Goal: Task Accomplishment & Management: Use online tool/utility

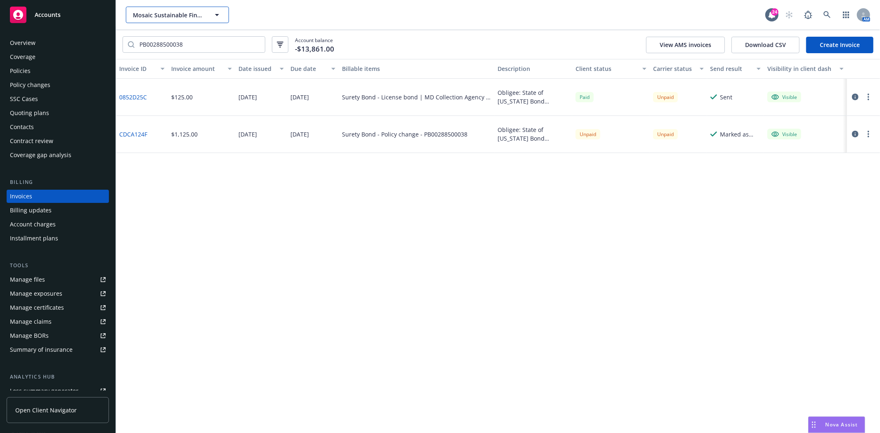
click at [161, 11] on span "Mosaic Sustainable Finance Corporation" at bounding box center [168, 15] width 71 height 9
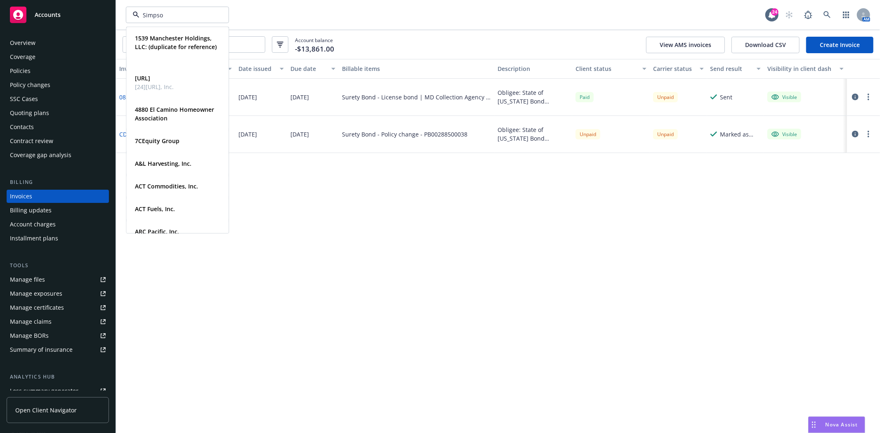
type input "[PERSON_NAME]"
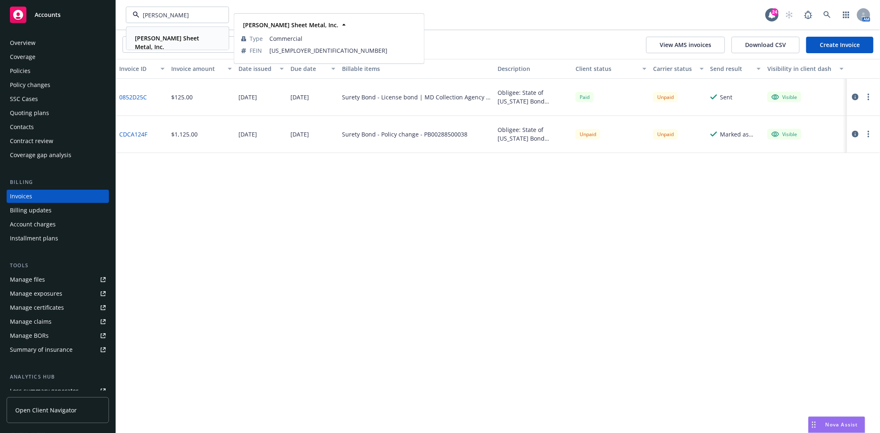
click at [167, 43] on div "[PERSON_NAME] Sheet Metal, Inc." at bounding box center [176, 42] width 88 height 21
click at [68, 19] on div "Accounts" at bounding box center [58, 15] width 96 height 17
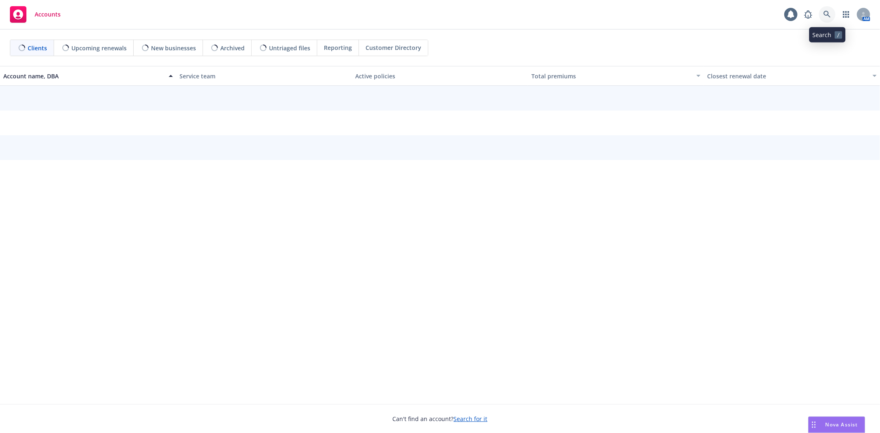
click at [823, 11] on link at bounding box center [827, 14] width 17 height 17
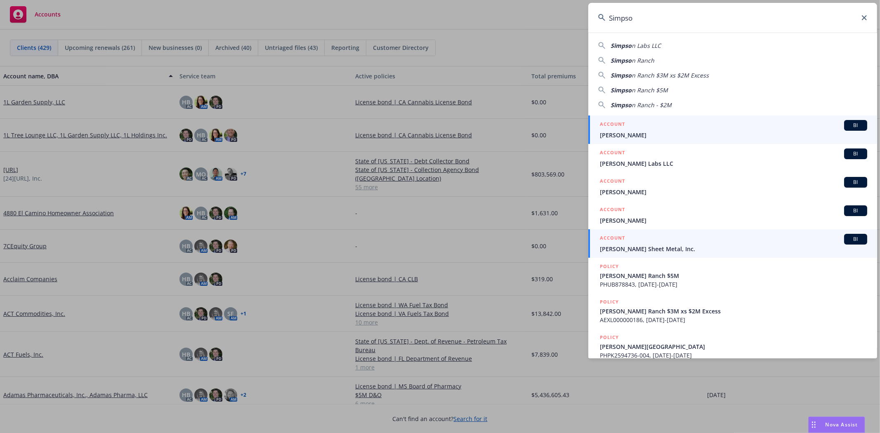
type input "Simpso"
click at [648, 248] on span "[PERSON_NAME] Sheet Metal, Inc." at bounding box center [733, 249] width 267 height 9
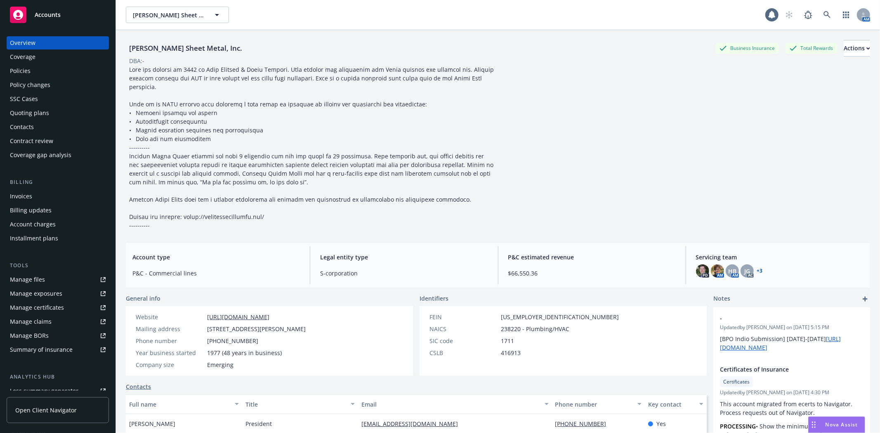
click at [47, 69] on div "Policies" at bounding box center [58, 70] width 96 height 13
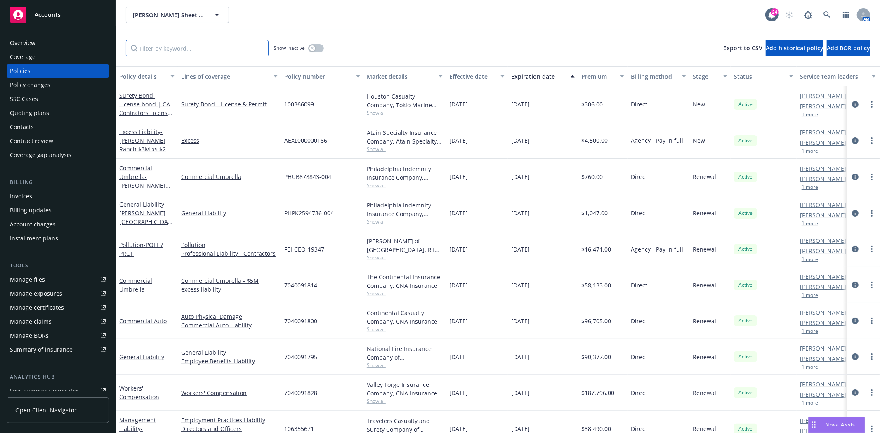
click at [223, 47] on input "Filter by keyword..." at bounding box center [197, 48] width 143 height 17
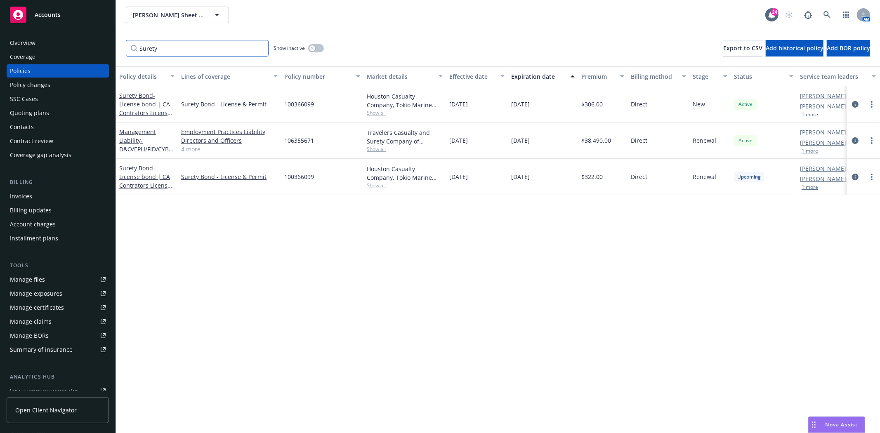
type input "Surety"
click at [71, 23] on div "Accounts" at bounding box center [58, 15] width 96 height 17
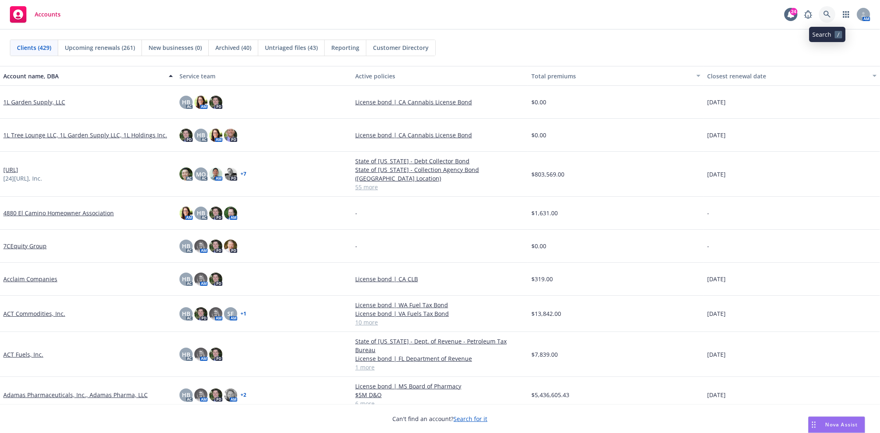
click at [822, 14] on link at bounding box center [827, 14] width 17 height 17
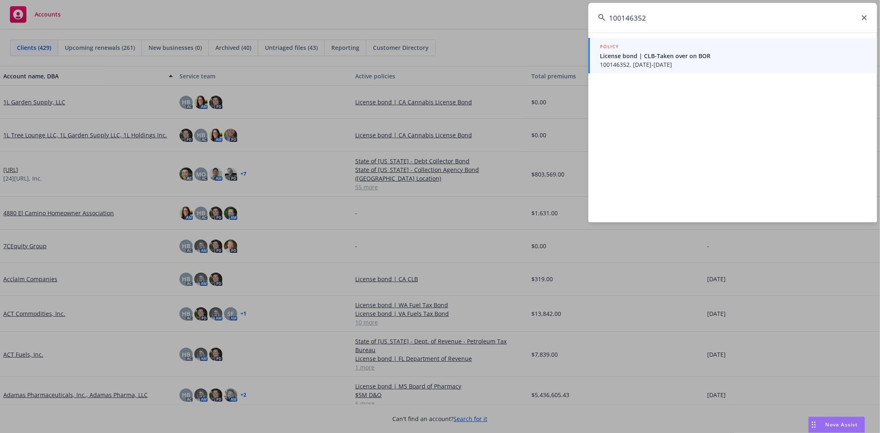
type input "100146352"
click at [651, 54] on span "License bond | CLB-Taken over on BOR" at bounding box center [733, 56] width 267 height 9
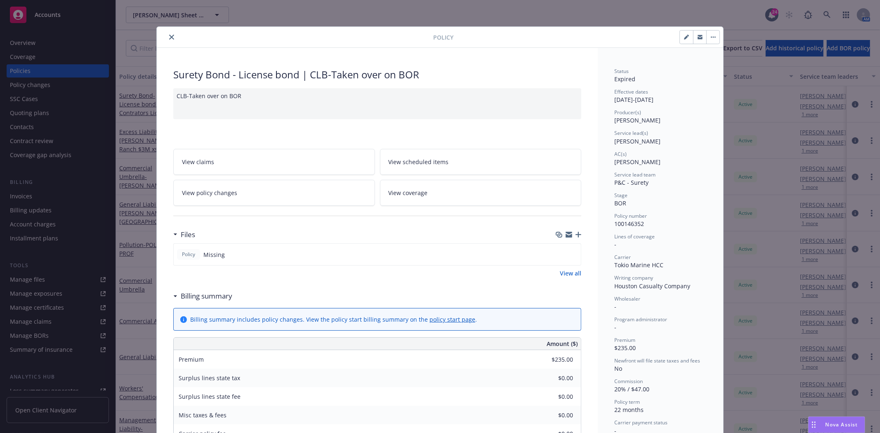
click at [169, 38] on icon "close" at bounding box center [171, 37] width 5 height 5
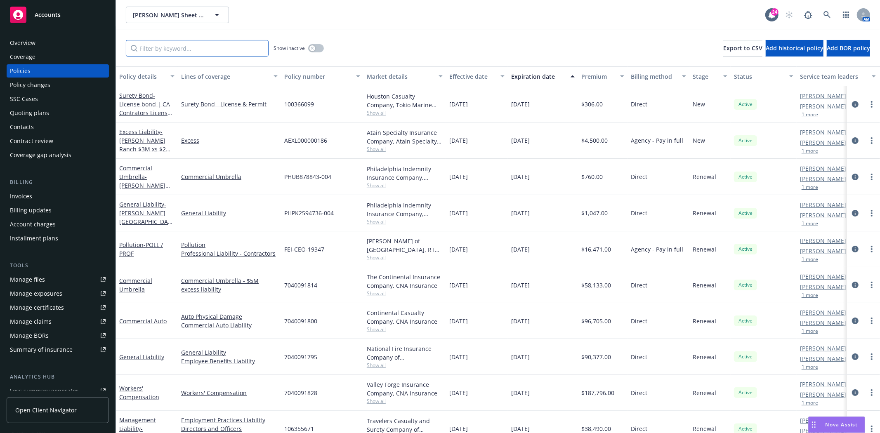
click at [159, 46] on input "Filter by keyword..." at bounding box center [197, 48] width 143 height 17
paste input "100146352"
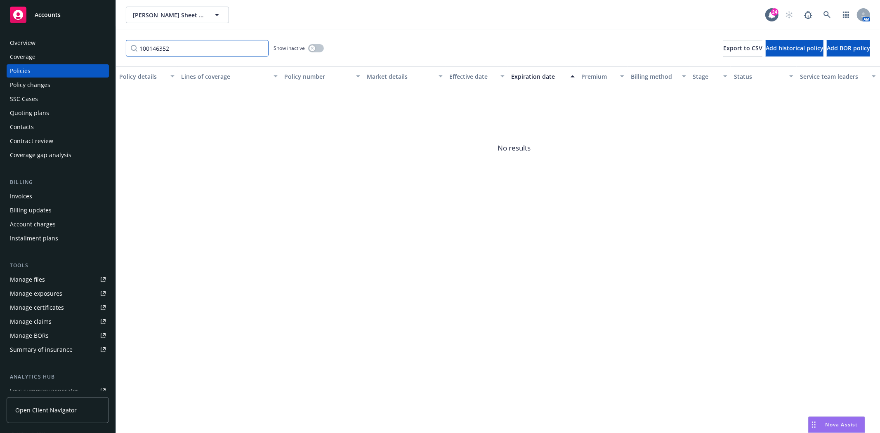
type input "100146352"
click at [312, 47] on icon "button" at bounding box center [312, 48] width 3 height 3
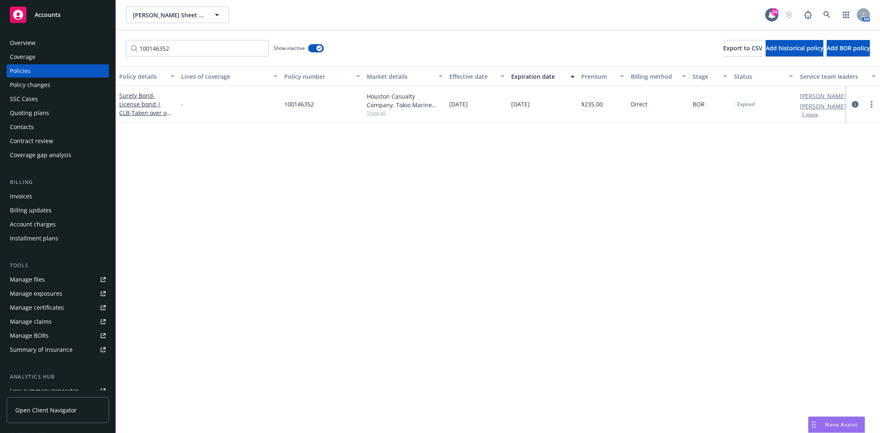
click at [306, 102] on span "100146352" at bounding box center [299, 104] width 30 height 9
copy span "100146352"
click at [47, 23] on link "Accounts" at bounding box center [58, 14] width 102 height 23
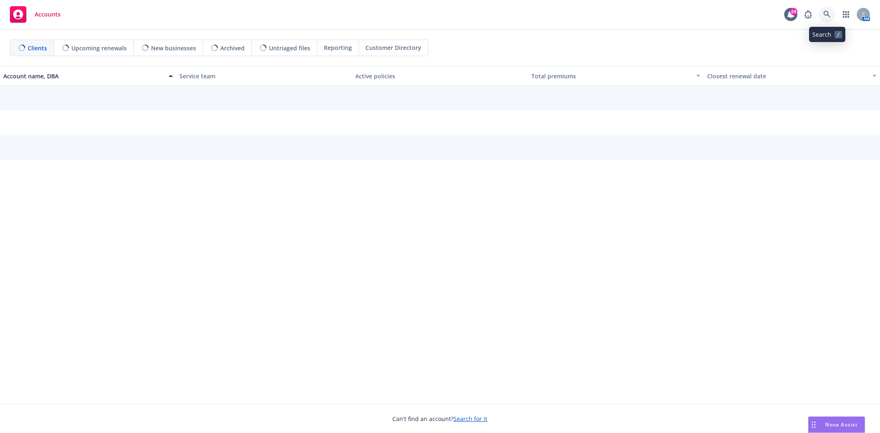
click at [823, 16] on link at bounding box center [827, 14] width 17 height 17
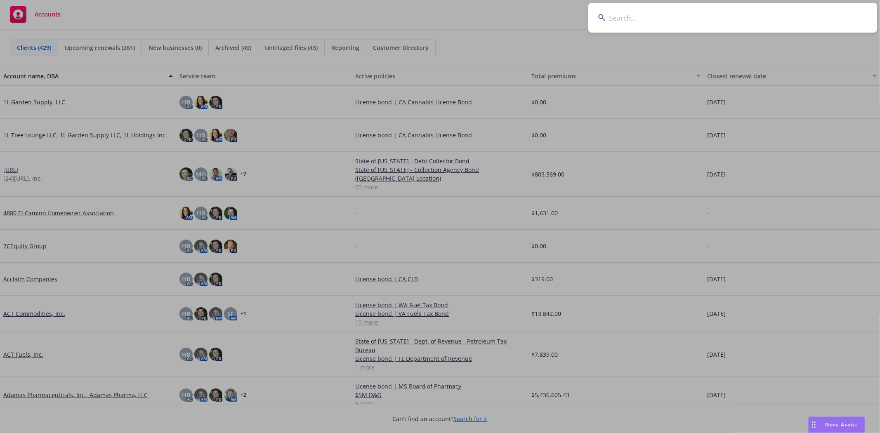
click at [632, 11] on input at bounding box center [733, 18] width 289 height 30
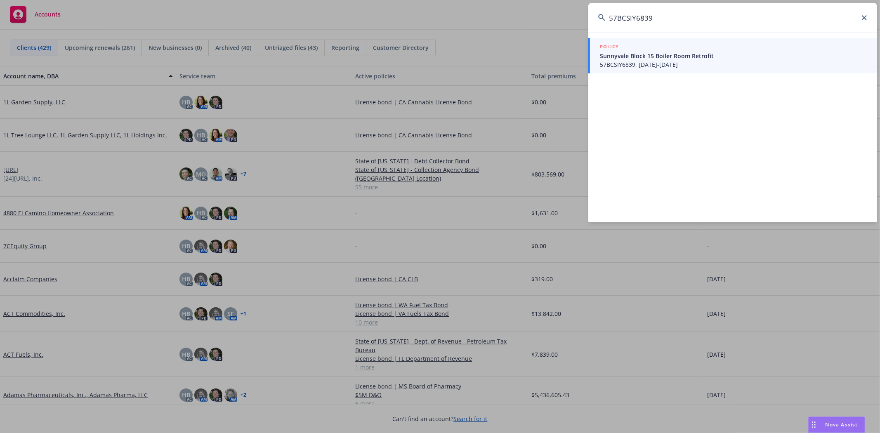
type input "57BCSIY6839"
click at [686, 50] on div "POLICY" at bounding box center [733, 47] width 267 height 9
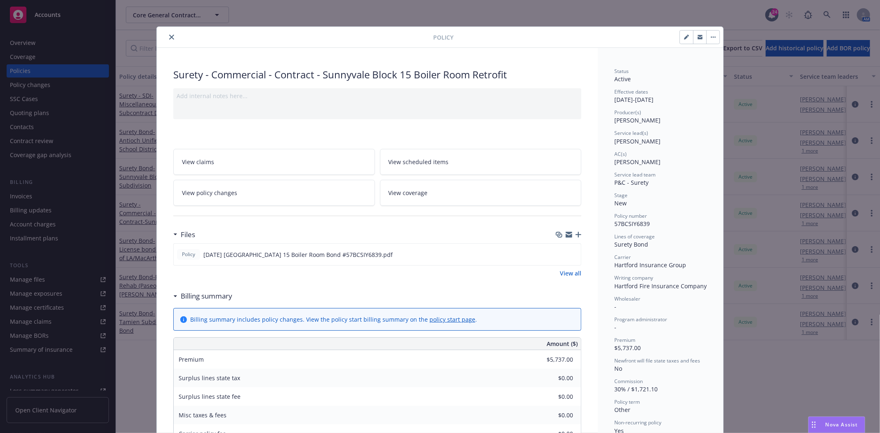
click at [169, 34] on button "close" at bounding box center [172, 37] width 10 height 10
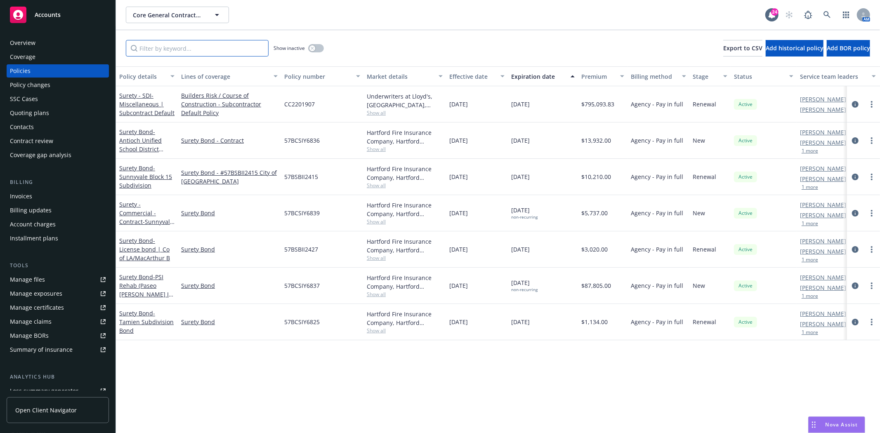
click at [160, 46] on input "Filter by keyword..." at bounding box center [197, 48] width 143 height 17
click at [175, 50] on input "Filter by keyword..." at bounding box center [197, 48] width 143 height 17
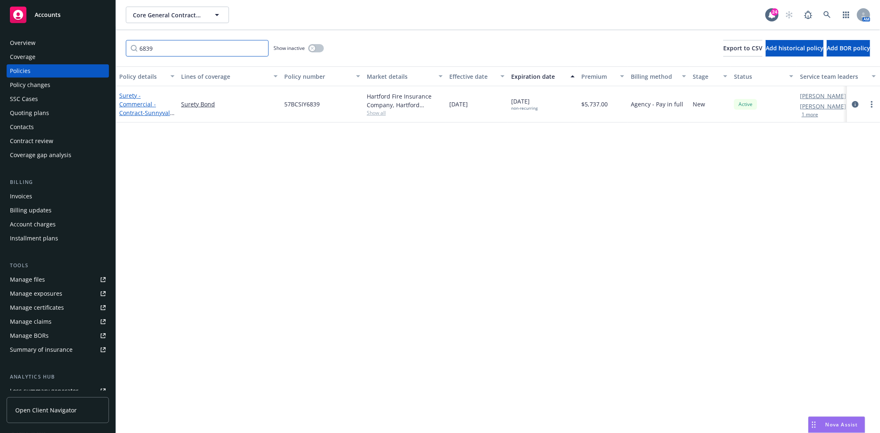
type input "6839"
click at [130, 112] on span "- Sunnyvale Block 15 Boiler Room Retrofit" at bounding box center [146, 121] width 55 height 25
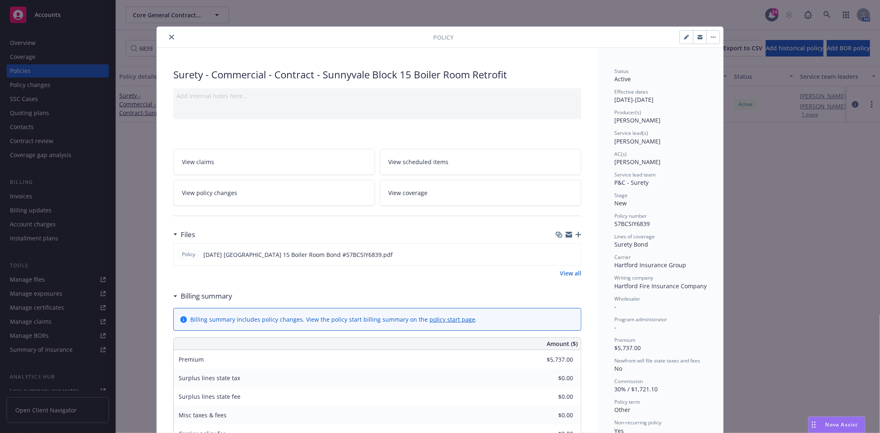
click at [681, 40] on button "button" at bounding box center [686, 37] width 13 height 13
select select "NEW"
select select "other"
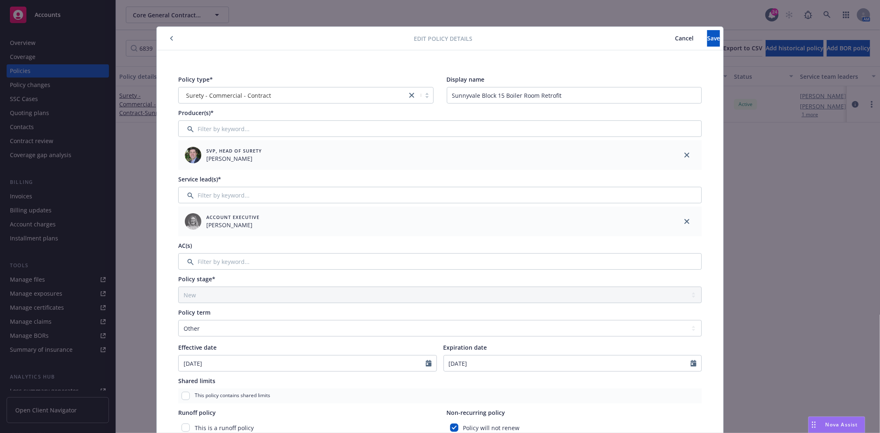
click at [171, 34] on div at bounding box center [287, 38] width 254 height 10
drag, startPoint x: 168, startPoint y: 39, endPoint x: 151, endPoint y: 62, distance: 28.9
click at [170, 40] on icon "button" at bounding box center [171, 38] width 3 height 5
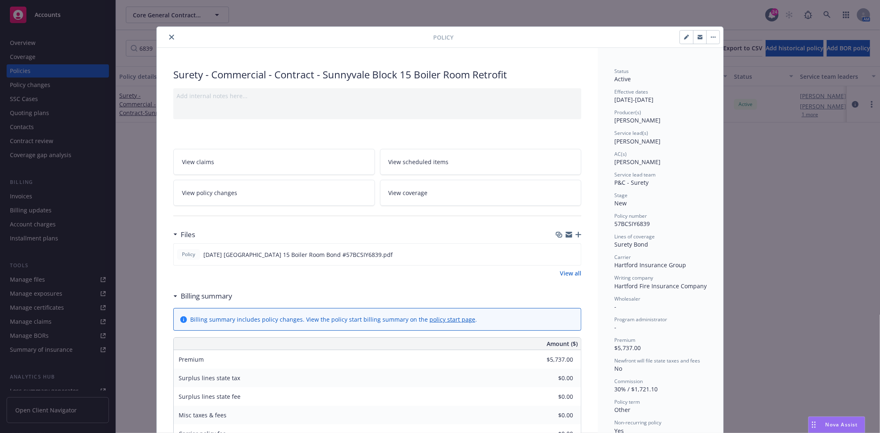
click at [576, 234] on icon "button" at bounding box center [579, 235] width 6 height 6
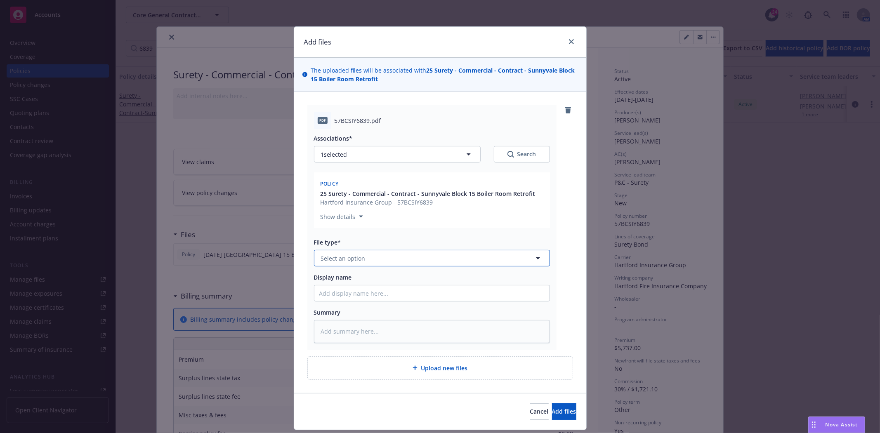
click at [332, 255] on span "Select an option" at bounding box center [343, 258] width 45 height 9
type input "Invoi"
click at [340, 303] on span "Invoice - Third Party" at bounding box center [351, 303] width 57 height 9
click at [348, 297] on input "Display name" at bounding box center [432, 294] width 235 height 16
type textarea "x"
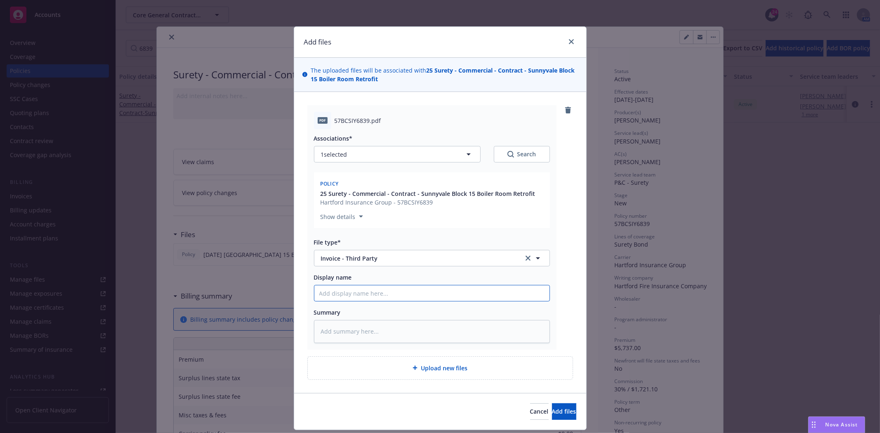
type input "H"
type textarea "x"
type input "Ha"
type textarea "x"
type input "Har"
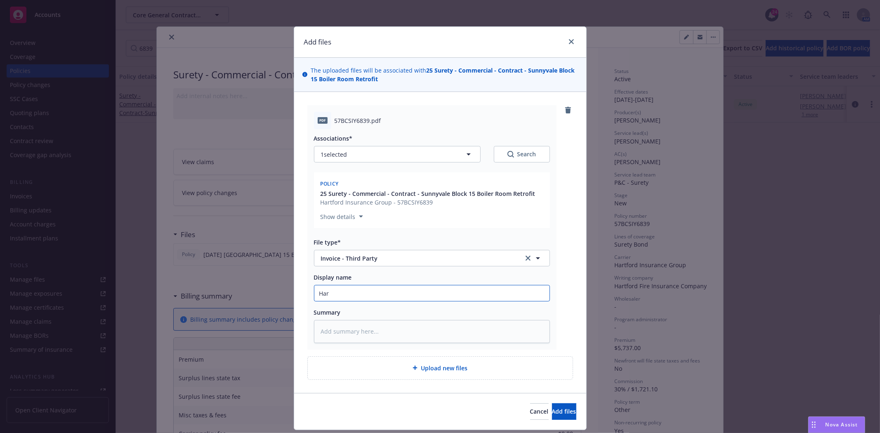
type textarea "x"
type input "[PERSON_NAME]"
type textarea "x"
type input "Hartf"
type textarea "x"
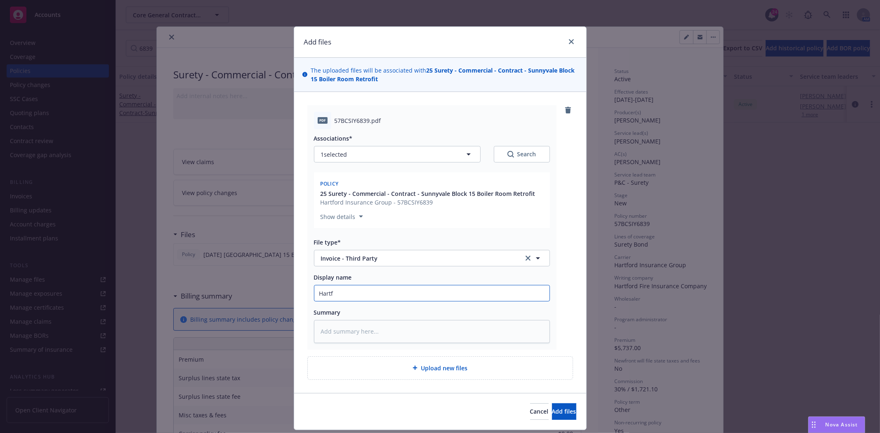
type input "Hartfo"
type textarea "x"
type input "Hartfor"
type textarea "x"
type input "[GEOGRAPHIC_DATA]"
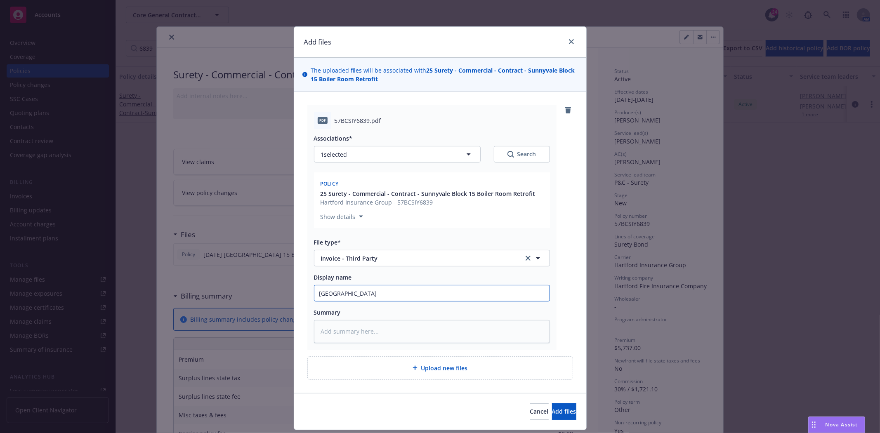
type textarea "x"
type input "[GEOGRAPHIC_DATA]"
type textarea "x"
type input "Hartford I"
type textarea "x"
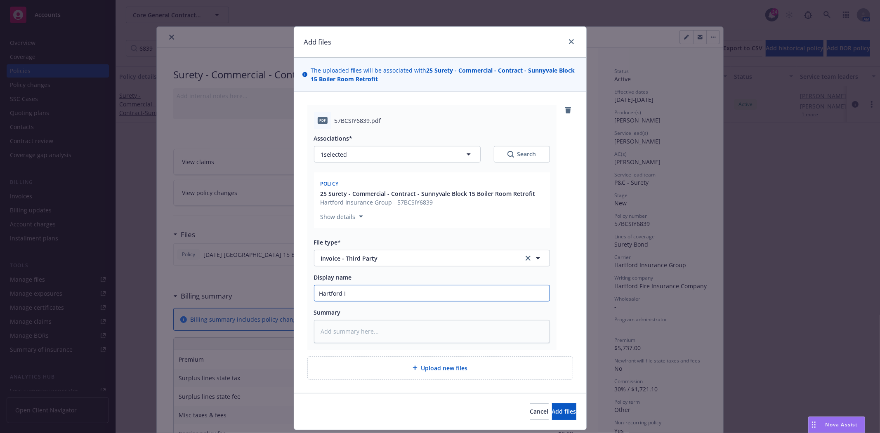
type input "Hartford In"
type textarea "x"
type input "Hartford Invo"
type textarea "x"
type input "Hartford Invoi"
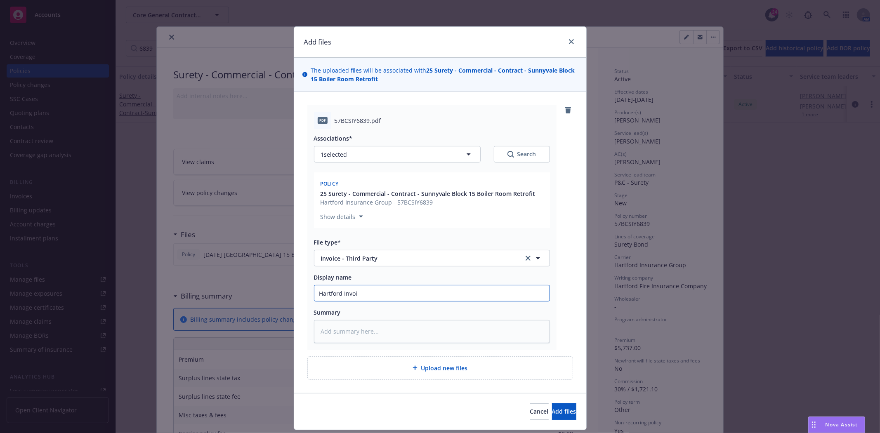
type textarea "x"
type input "Hartford Invoic"
type textarea "x"
type input "Hartford Invoice"
type textarea "x"
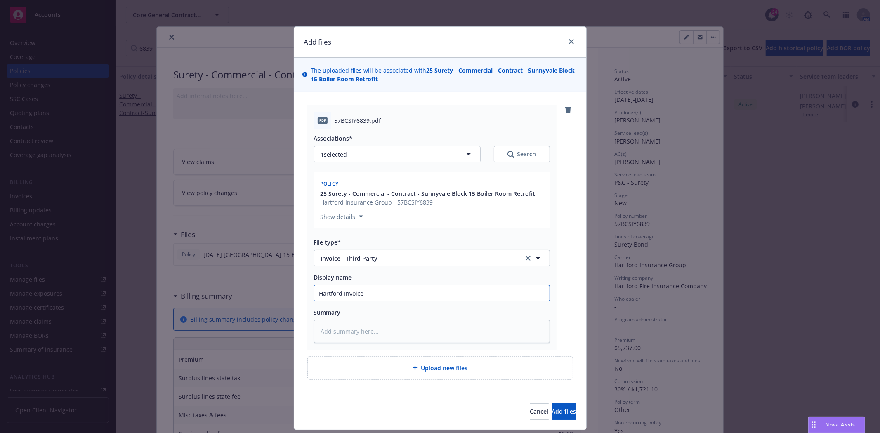
type input "Hartford Invoice"
type textarea "x"
type input "Hartford Invoice B"
type textarea "x"
type input "Hartford Invoice Bo"
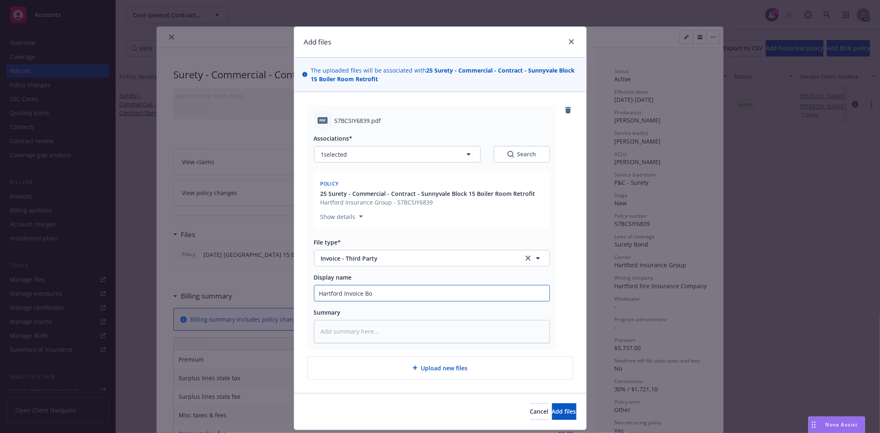
type textarea "x"
type input "Hartford Invoice Bon"
type textarea "x"
type input "Hartford Invoice Bond"
type textarea "x"
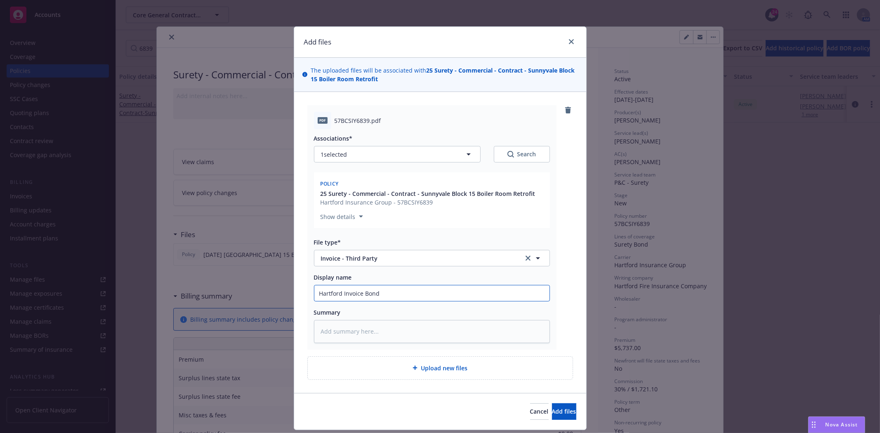
type input "Hartford Invoice Bond"
type textarea "x"
type input "Hartford Invoice Bond #"
type textarea "x"
type input "Hartford Invoice Bond #5"
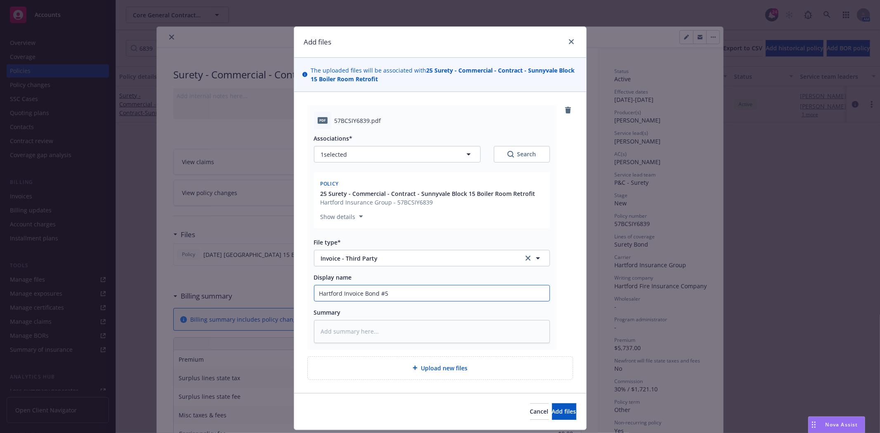
type textarea "x"
type input "Hartford Invoice Bond #57"
type textarea "x"
type input "Hartford Invoice Bond #57B"
type textarea "x"
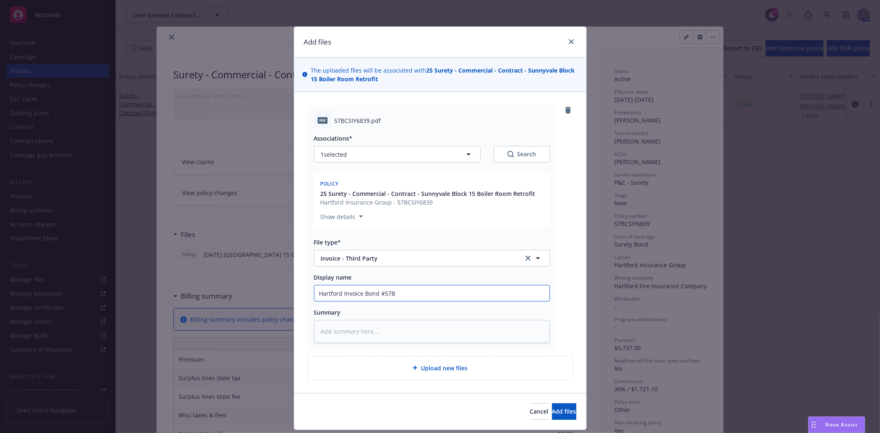
type input "Hartford Invoice Bond #[DATE]"
type textarea "x"
type input "Hartford Invoice Bond #57BCS"
type textarea "x"
type input "Hartford Invoice Bond #57BCSI"
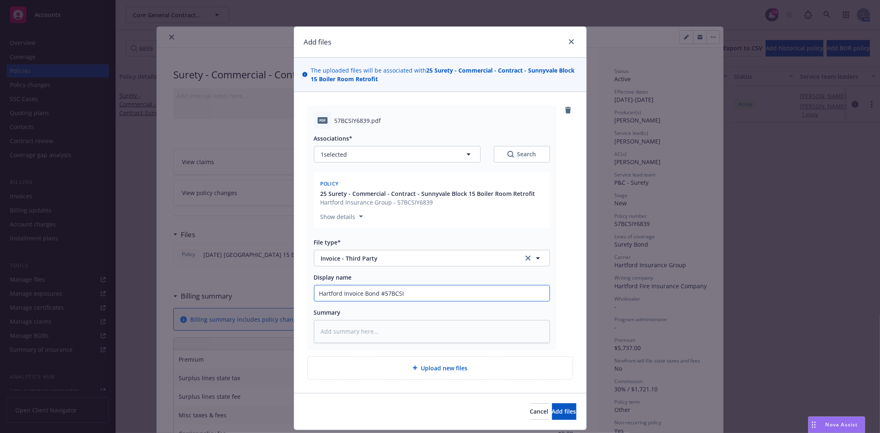
type textarea "x"
type input "Hartford Invoice Bond #57BCSIY"
type textarea "x"
type input "Hartford Invoice Bond #57BCSIY6"
type textarea "x"
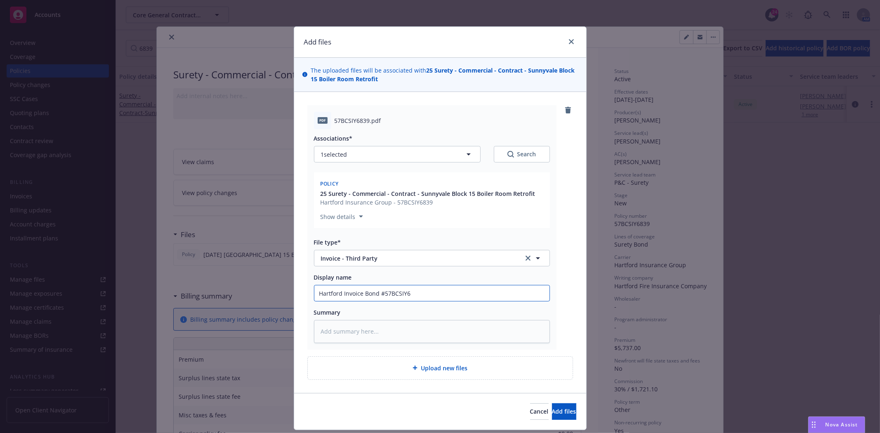
type input "Hartford Invoice Bond #57BCSIY68"
type textarea "x"
type input "Hartford Invoice Bond #57BCSIY683"
type textarea "x"
type input "Hartford Invoice Bond #57BCSIY6839"
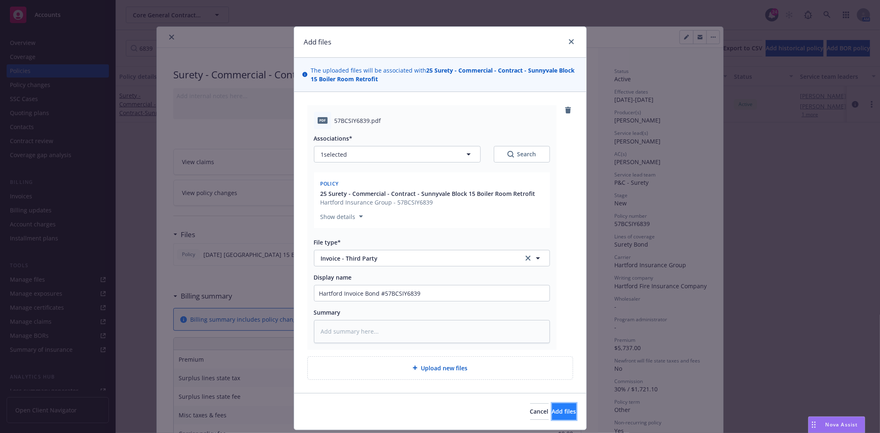
click at [552, 409] on span "Add files" at bounding box center [564, 412] width 24 height 8
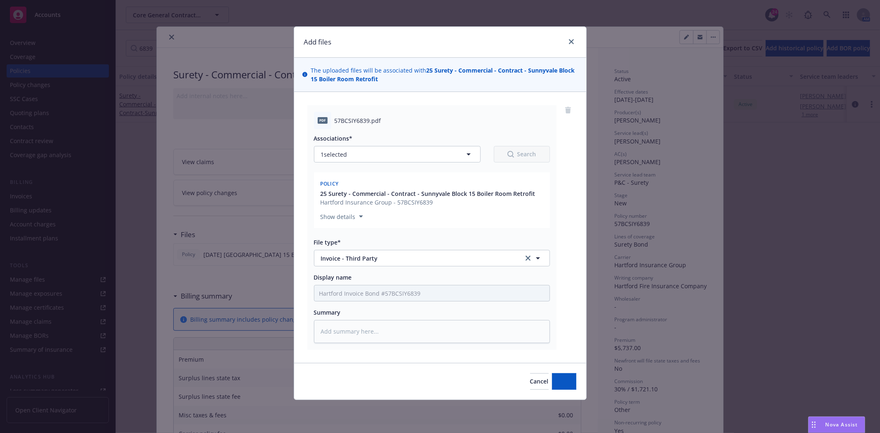
type textarea "x"
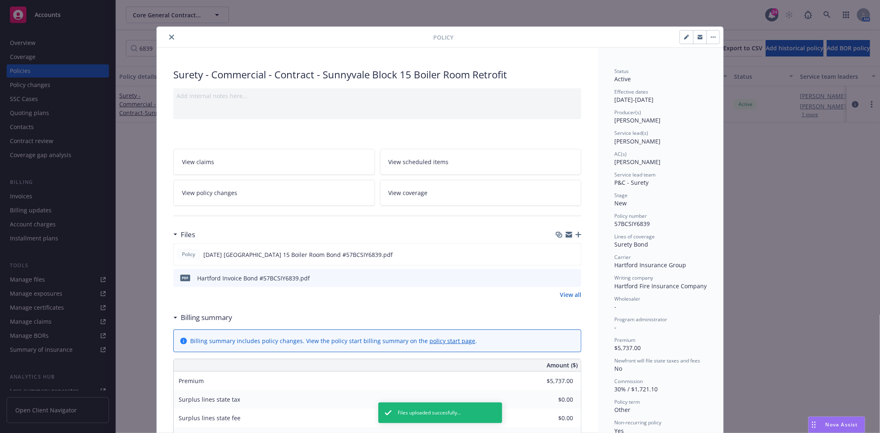
click at [168, 40] on button "close" at bounding box center [172, 37] width 10 height 10
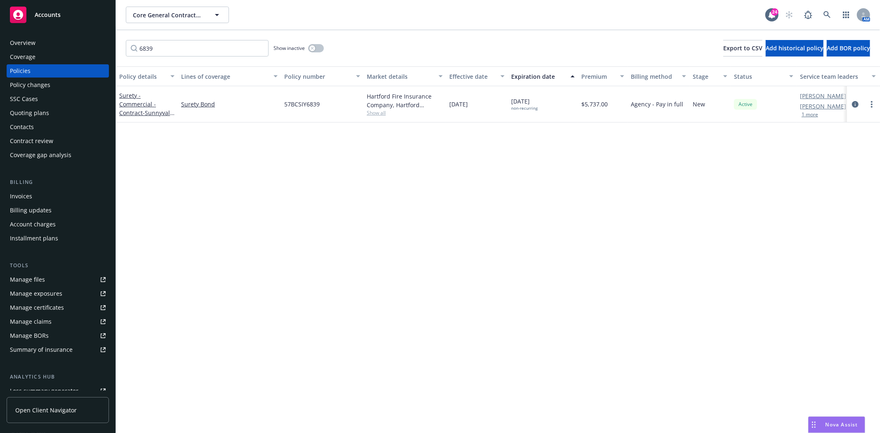
drag, startPoint x: 38, startPoint y: 10, endPoint x: 64, endPoint y: 13, distance: 26.6
click at [38, 12] on span "Accounts" at bounding box center [48, 15] width 26 height 7
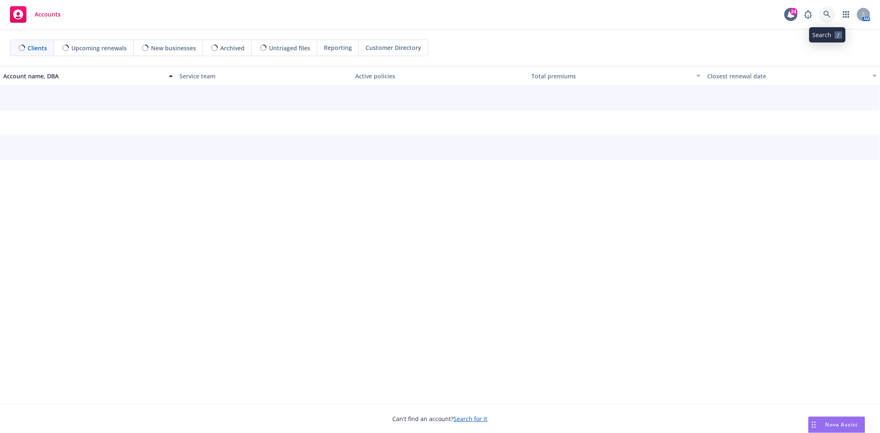
click at [827, 19] on link at bounding box center [827, 14] width 17 height 17
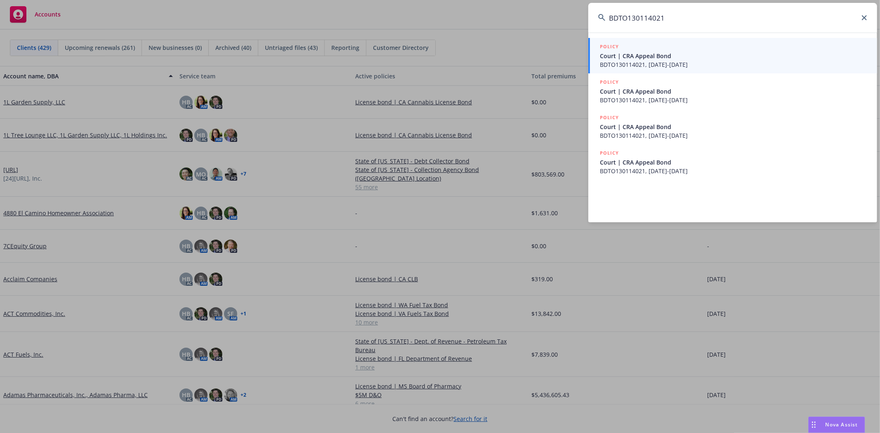
type input "BDTO130114021"
